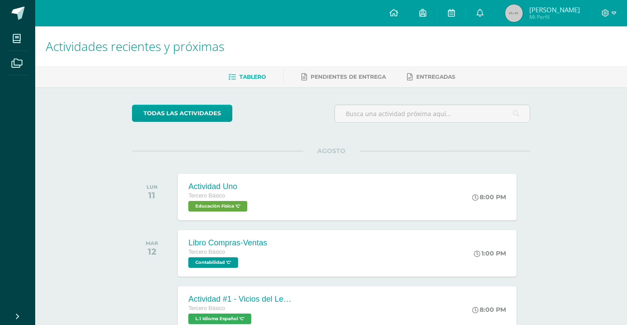
click at [601, 11] on div at bounding box center [609, 13] width 36 height 26
click at [613, 9] on icon at bounding box center [614, 13] width 5 height 8
click at [587, 58] on span "Cerrar sesión" at bounding box center [587, 60] width 40 height 8
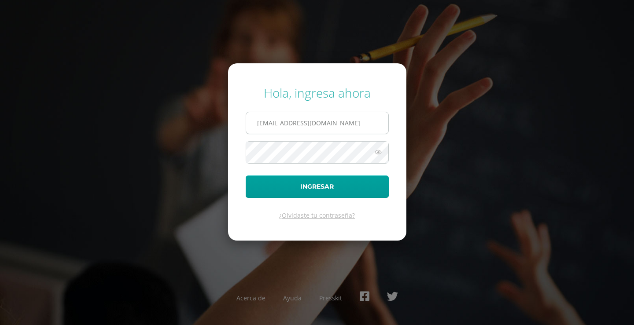
click at [341, 129] on input "2021287@laestrella.edu.gt" at bounding box center [317, 123] width 142 height 22
click at [268, 125] on input "254@laestrella.edu.gt" at bounding box center [317, 123] width 142 height 22
type input "380@laestrella.edu.gt"
click at [378, 151] on icon at bounding box center [377, 152] width 11 height 11
click at [246, 176] on button "Ingresar" at bounding box center [317, 187] width 143 height 22
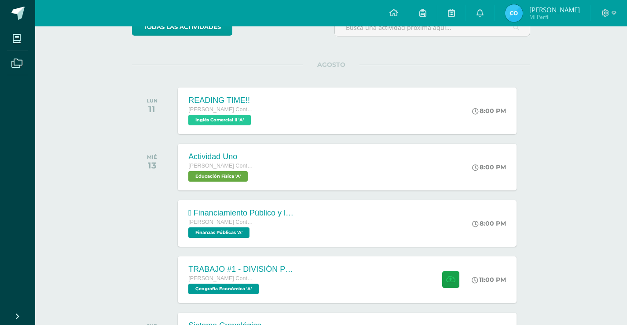
scroll to position [88, 0]
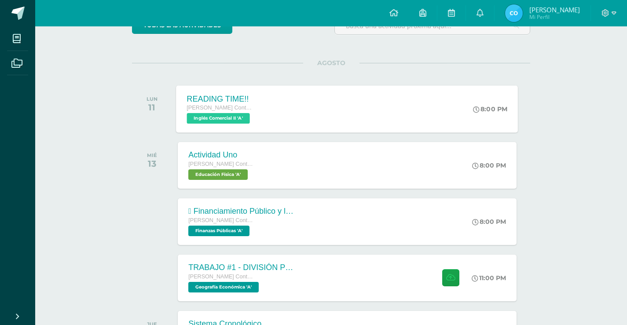
click at [250, 117] on span "Inglés Comercial II 'A'" at bounding box center [218, 118] width 63 height 11
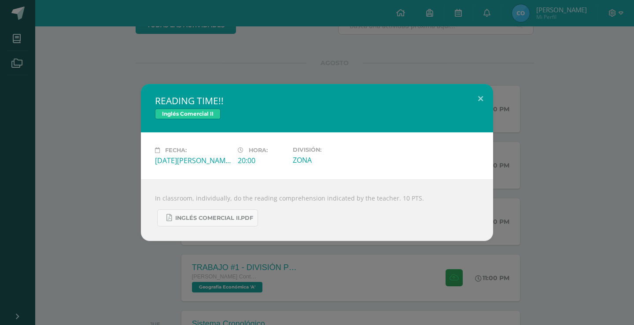
click at [135, 160] on div "READING TIME!! Inglés Comercial II Fecha: Lunes 11 de Agosto Hora: 20:00 Divisi…" at bounding box center [317, 162] width 627 height 157
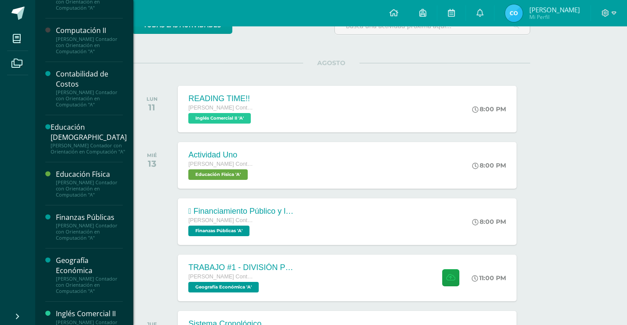
scroll to position [0, 0]
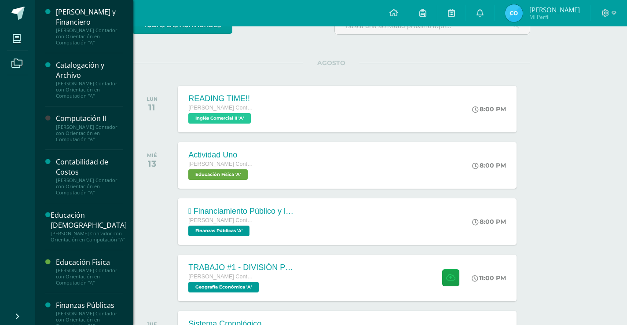
click at [63, 6] on div "Cálculo Mercantil y Financiero Quinto Perito Contador con Orientación en Comput…" at bounding box center [83, 26] width 77 height 53
click at [64, 11] on div "[PERSON_NAME] y Financiero" at bounding box center [89, 17] width 67 height 20
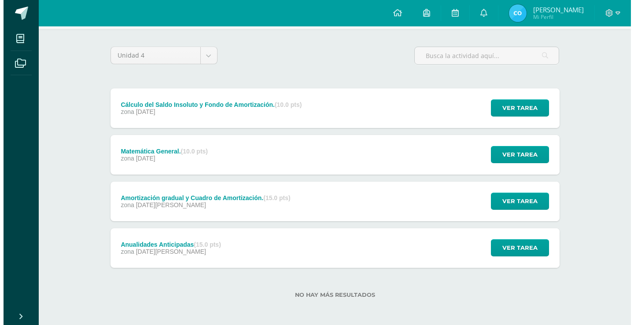
scroll to position [59, 0]
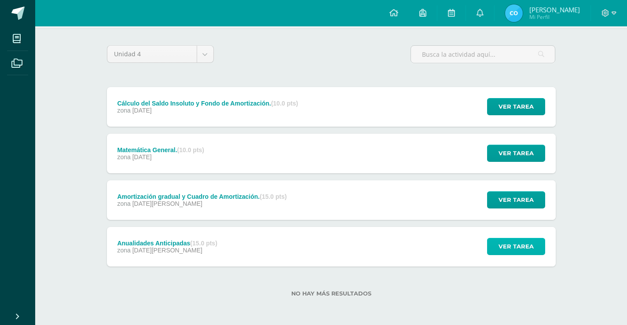
click at [497, 247] on button "Ver tarea" at bounding box center [516, 246] width 58 height 17
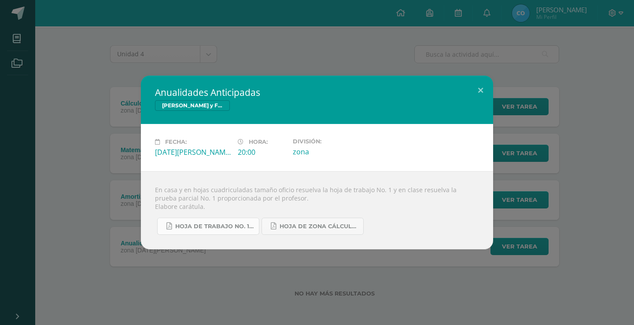
click at [246, 225] on span "HOJA DE TRABAJO No. 1 Cálculo Mercantil.pdf" at bounding box center [214, 226] width 79 height 7
